Goal: Task Accomplishment & Management: Manage account settings

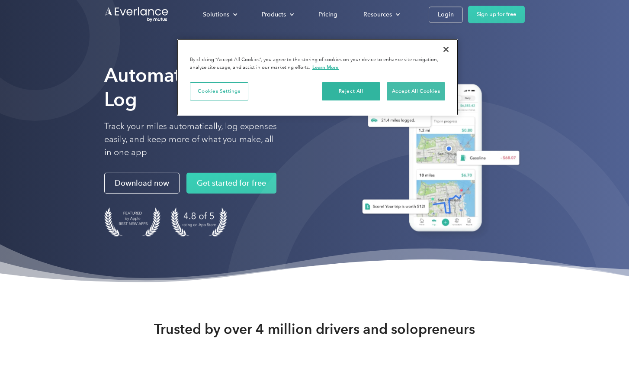
click at [416, 87] on button "Accept All Cookies" at bounding box center [416, 91] width 58 height 18
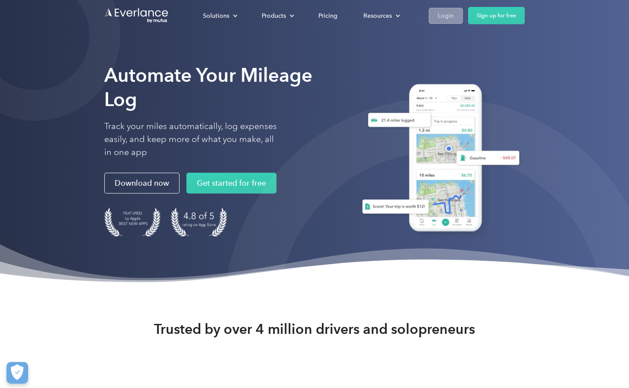
click at [444, 17] on div "Login" at bounding box center [446, 15] width 16 height 11
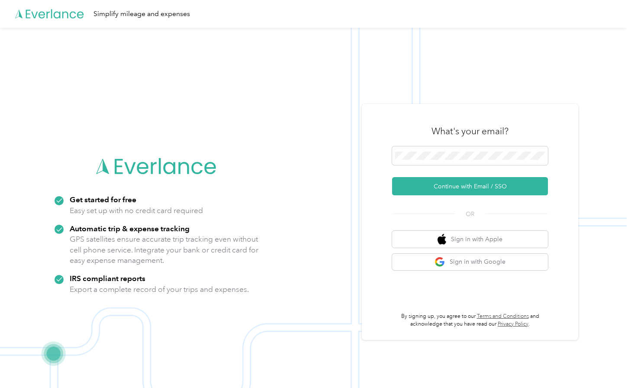
click at [521, 126] on div "What's your email?" at bounding box center [470, 131] width 156 height 30
click at [486, 241] on button "Sign in with Apple" at bounding box center [470, 239] width 156 height 17
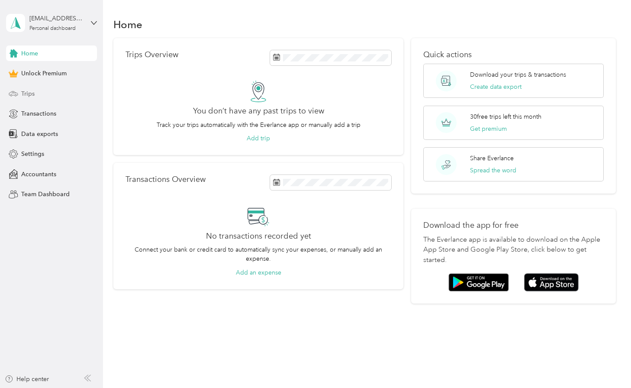
click at [26, 97] on span "Trips" at bounding box center [27, 93] width 13 height 9
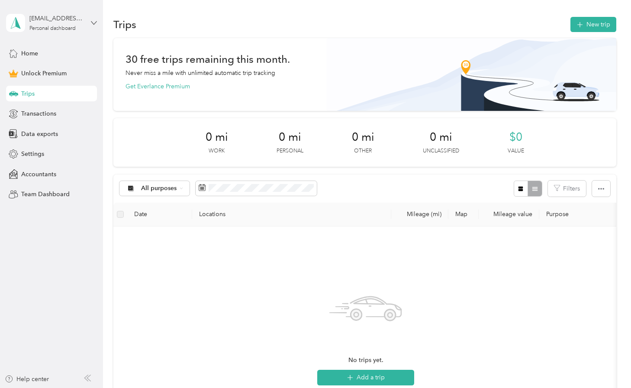
click at [97, 25] on icon at bounding box center [94, 23] width 6 height 6
click at [35, 73] on div "Log out" at bounding box center [29, 71] width 33 height 9
